Goal: Complete application form

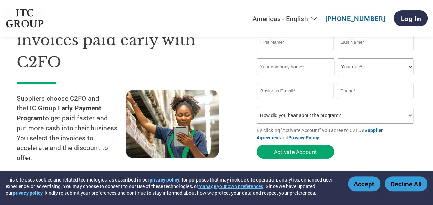
scroll to position [60, 0]
click at [337, 116] on select "How did you hear about the program? Received a letter Email Social Media Online…" at bounding box center [335, 114] width 157 height 17
select select "Email"
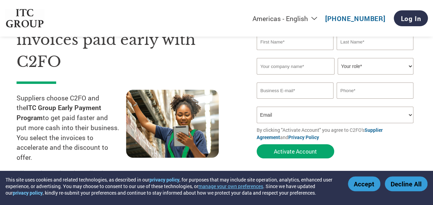
click at [257, 107] on select "How did you hear about the program? Received a letter Email Social Media Online…" at bounding box center [335, 114] width 157 height 17
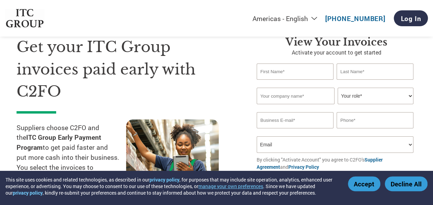
scroll to position [30, 0]
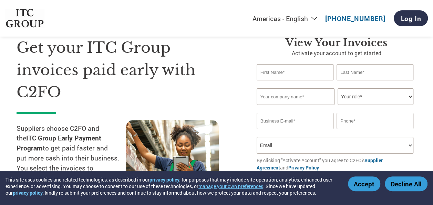
click at [365, 97] on select "Your role* CFO Controller Credit Manager Finance Director Treasurer CEO Preside…" at bounding box center [376, 96] width 76 height 17
select select "ACCOUNTS_RECEIVABLE"
click at [338, 89] on select "Your role* CFO Controller Credit Manager Finance Director Treasurer CEO Preside…" at bounding box center [376, 96] width 76 height 17
click at [275, 74] on input "text" at bounding box center [295, 72] width 77 height 16
type input "Umesh"
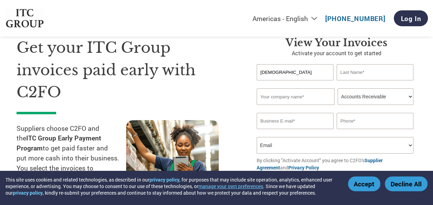
type input "Nagar"
type input "umesh75n@gmail.com"
click at [286, 99] on input "text" at bounding box center [296, 96] width 78 height 17
type input "Frick India Limited"
click at [317, 121] on input "umesh75n@gmail.com" at bounding box center [295, 121] width 77 height 16
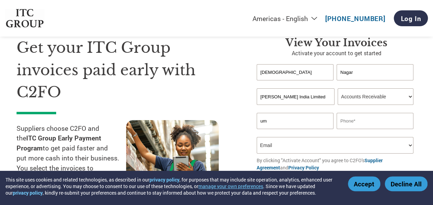
type input "u"
type input "crct1@frickmail.com"
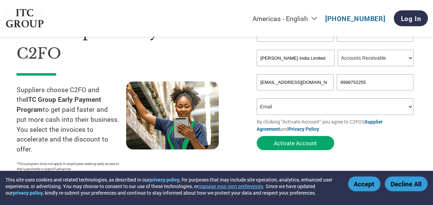
scroll to position [69, 0]
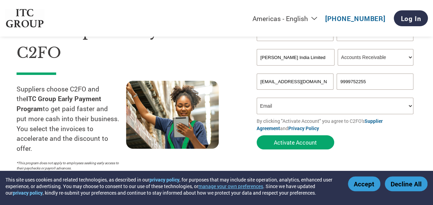
type input "9999752255"
click at [323, 103] on select "How did you hear about the program? Received a letter Email Social Media Online…" at bounding box center [335, 106] width 157 height 17
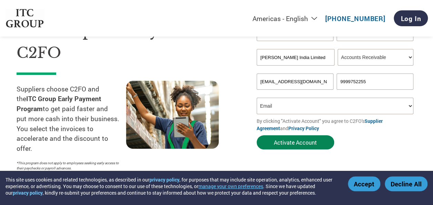
click at [320, 145] on button "Activate Account" at bounding box center [296, 142] width 78 height 14
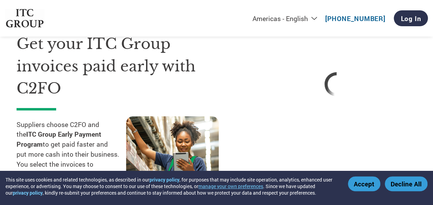
scroll to position [32, 0]
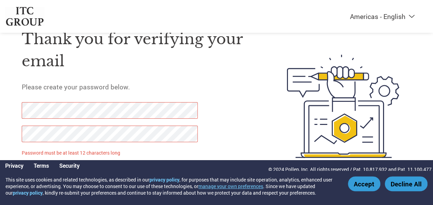
scroll to position [34, 0]
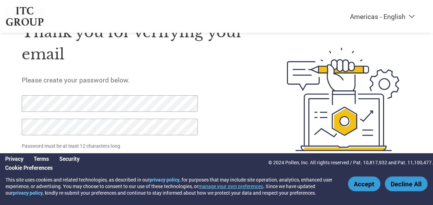
click at [363, 182] on button "Accept" at bounding box center [364, 183] width 32 height 15
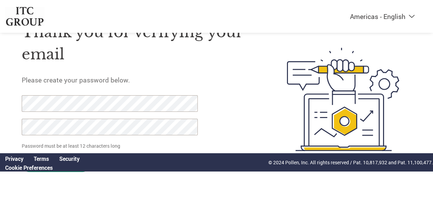
click input "Set Password" at bounding box center [56, 164] width 68 height 14
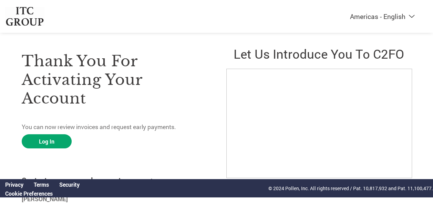
scroll to position [0, 0]
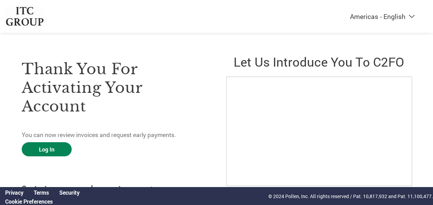
click at [45, 149] on link "Log In" at bounding box center [47, 149] width 50 height 14
